Goal: Navigation & Orientation: Find specific page/section

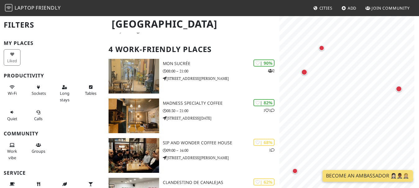
scroll to position [30, 0]
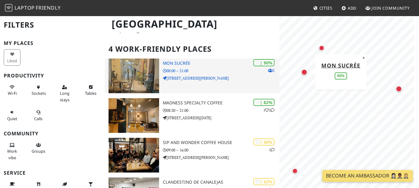
click at [182, 72] on p "08:00 – 21:00" at bounding box center [221, 71] width 116 height 6
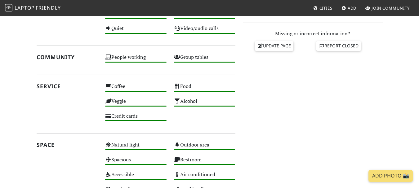
scroll to position [371, 0]
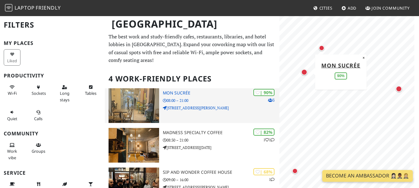
click at [143, 111] on img at bounding box center [134, 105] width 51 height 35
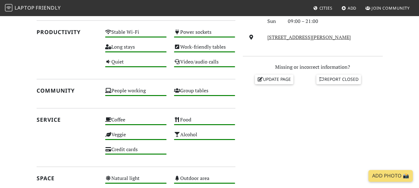
scroll to position [223, 0]
